Goal: Task Accomplishment & Management: Complete application form

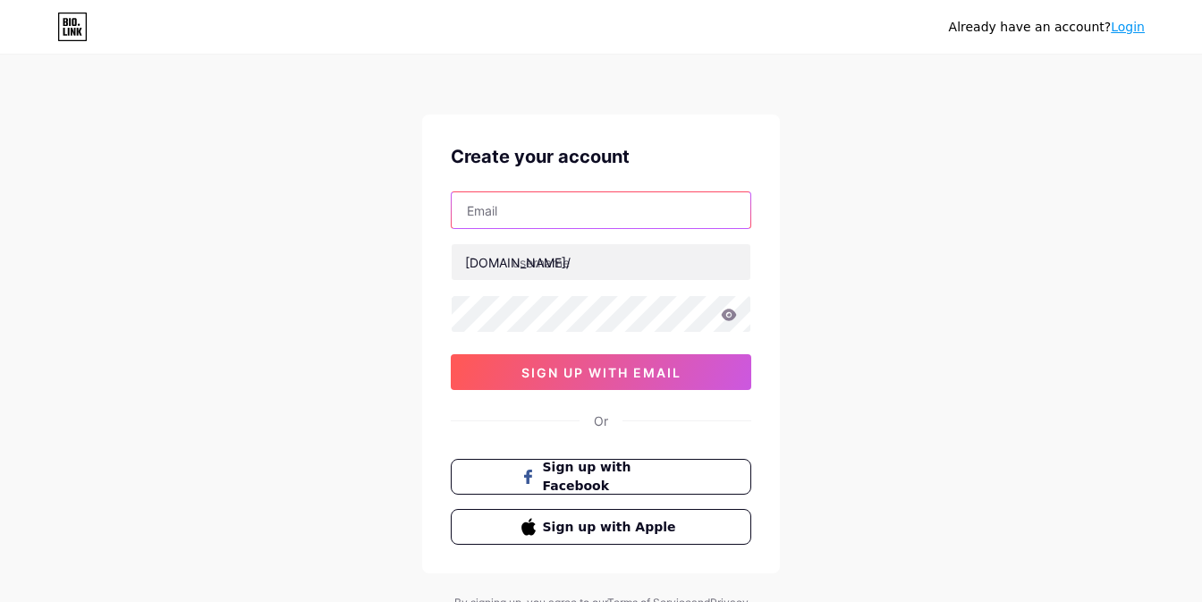
click at [498, 211] on input "text" at bounding box center [601, 210] width 299 height 36
type input "[EMAIL_ADDRESS][DOMAIN_NAME]"
click at [728, 311] on icon at bounding box center [729, 315] width 15 height 12
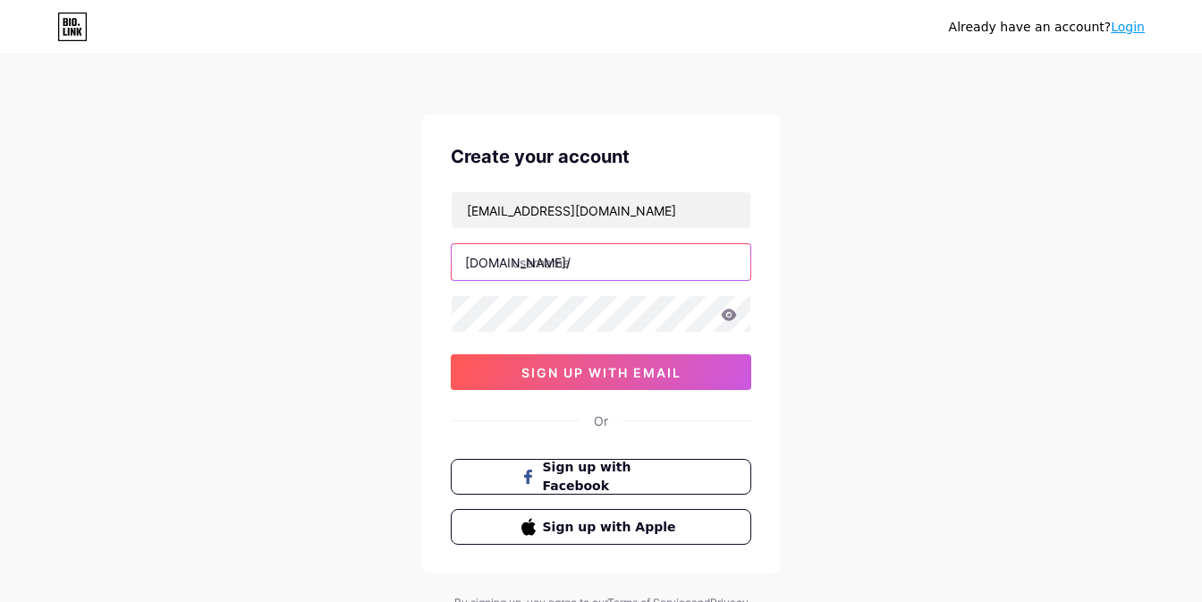
click at [612, 268] on input "text" at bounding box center [601, 262] width 299 height 36
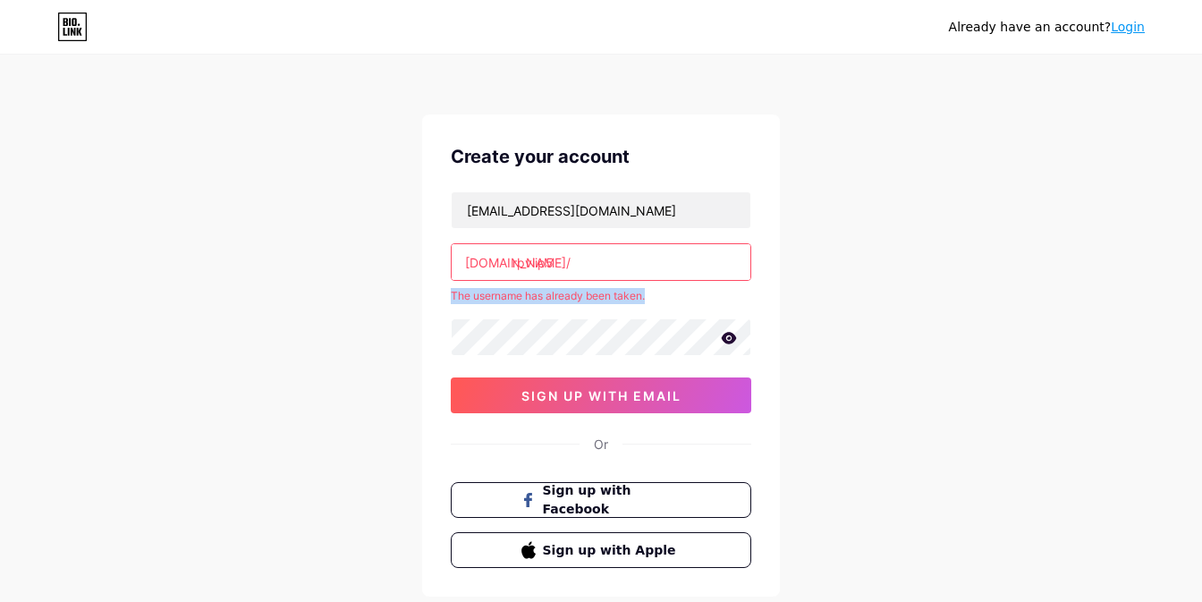
drag, startPoint x: 692, startPoint y: 293, endPoint x: 443, endPoint y: 298, distance: 249.6
click at [443, 298] on div "Create your account [EMAIL_ADDRESS][DOMAIN_NAME] [DOMAIN_NAME]/ rpviip5 The use…" at bounding box center [601, 355] width 358 height 482
copy div "The username has already been taken."
click at [536, 255] on input "rpviip5" at bounding box center [601, 262] width 299 height 36
click at [524, 265] on input "rpvip5" at bounding box center [601, 262] width 299 height 36
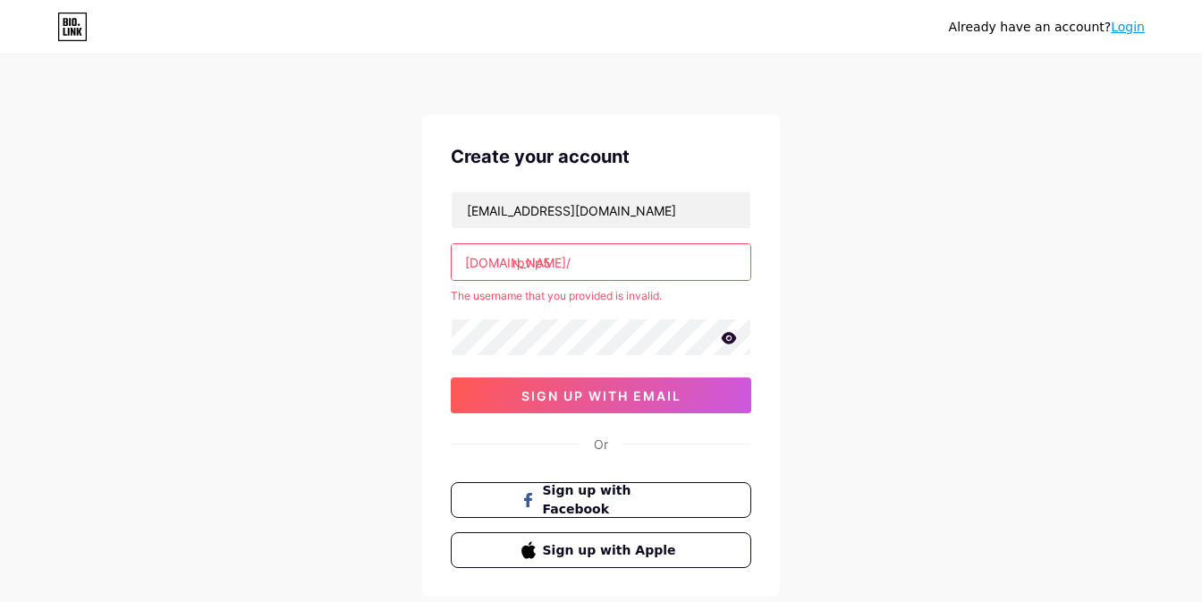
click at [525, 266] on input "rpvip5" at bounding box center [601, 262] width 299 height 36
drag, startPoint x: 569, startPoint y: 268, endPoint x: 418, endPoint y: 266, distance: 151.2
click at [418, 266] on div "Already have an account? Login Create your account [EMAIL_ADDRESS][DOMAIN_NAME]…" at bounding box center [601, 354] width 1202 height 708
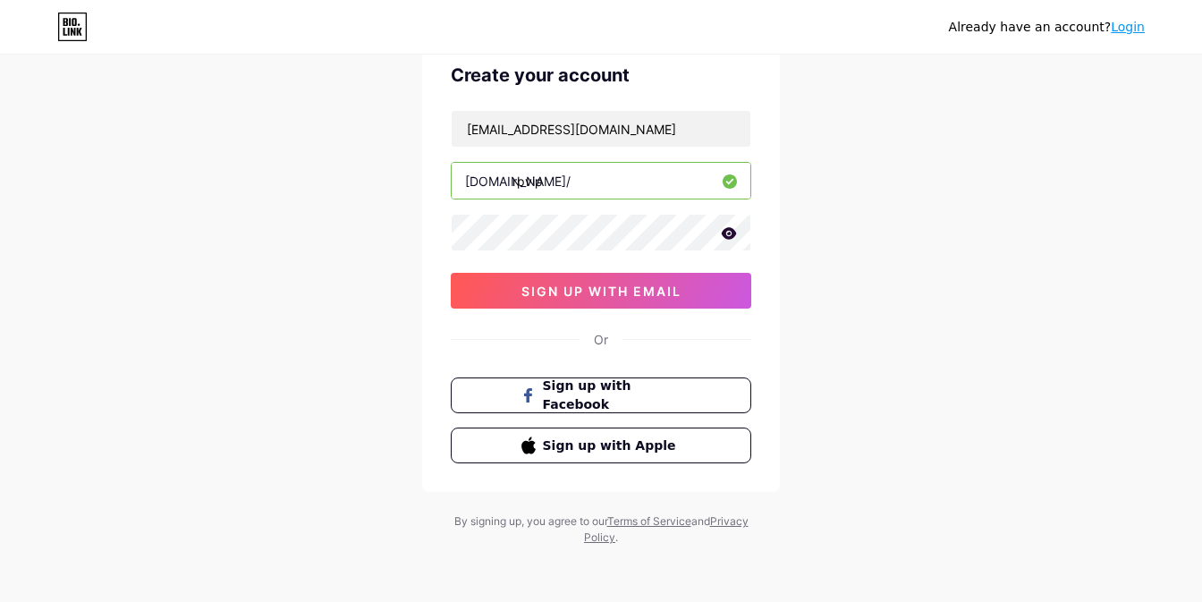
scroll to position [82, 0]
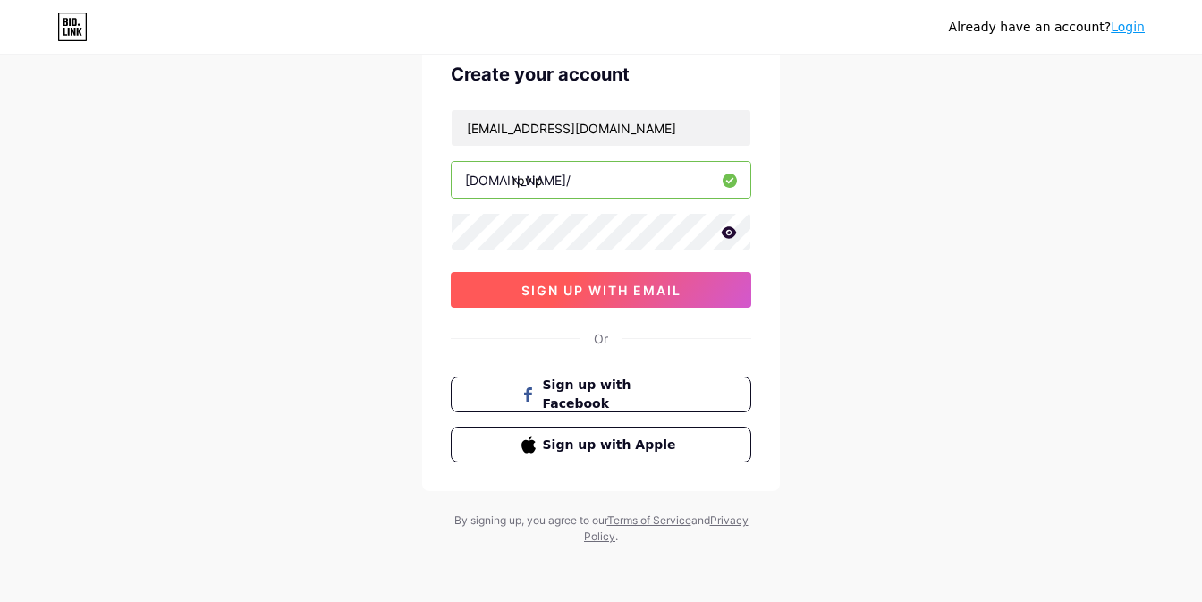
type input "rpvip"
click at [540, 287] on span "sign up with email" at bounding box center [602, 290] width 160 height 15
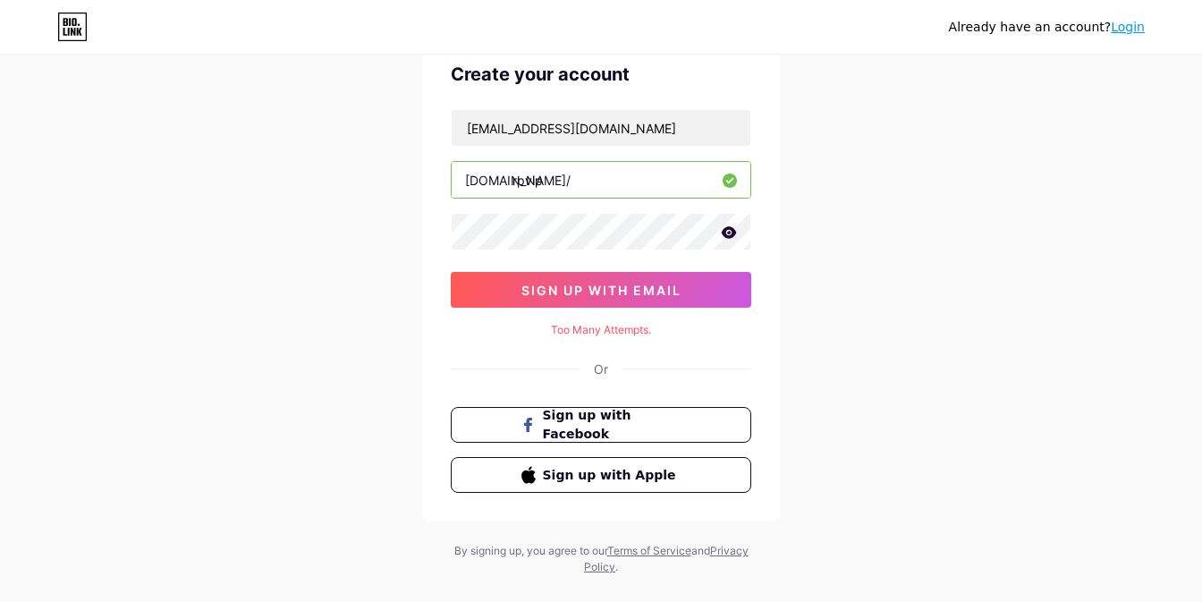
click at [575, 326] on div "Too Many Attempts." at bounding box center [601, 330] width 301 height 16
copy div "Too Many Attempts."
